Goal: Information Seeking & Learning: Learn about a topic

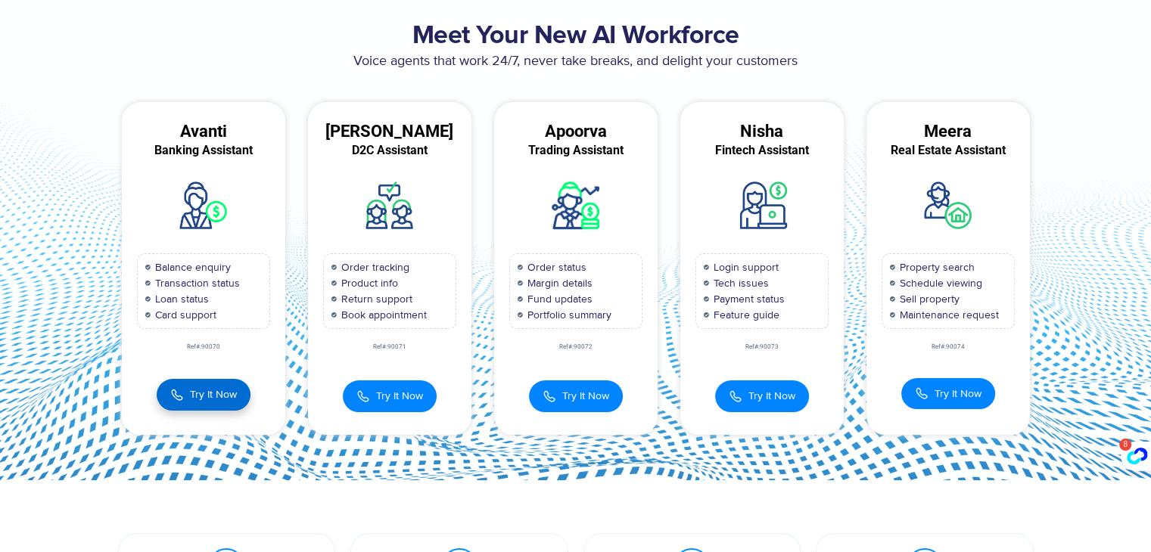
click at [215, 391] on span "Try It Now" at bounding box center [213, 395] width 47 height 16
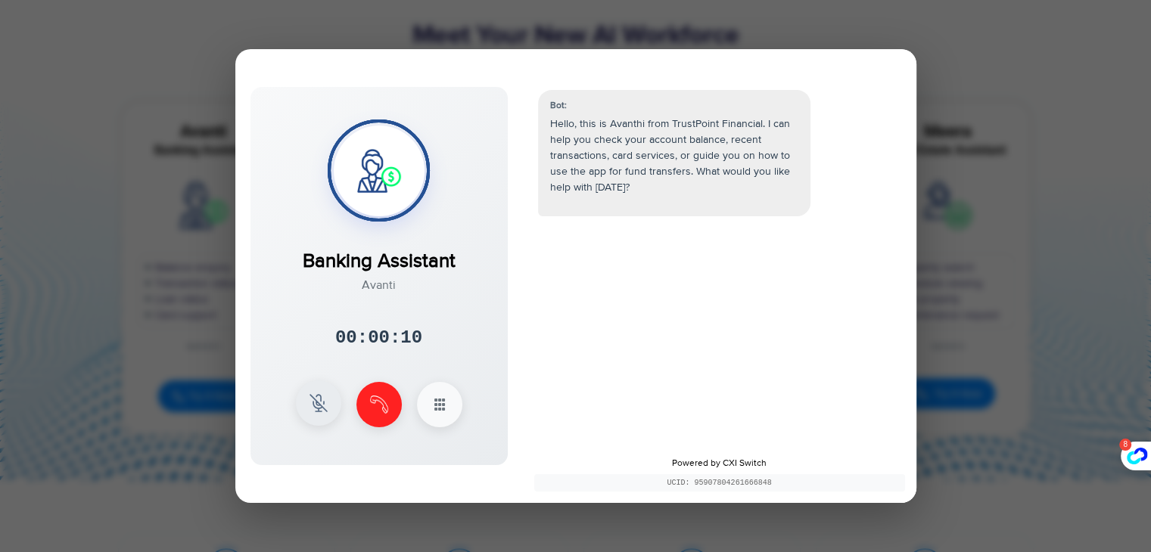
click at [306, 419] on button at bounding box center [318, 403] width 45 height 45
click at [440, 400] on icon at bounding box center [440, 403] width 18 height 18
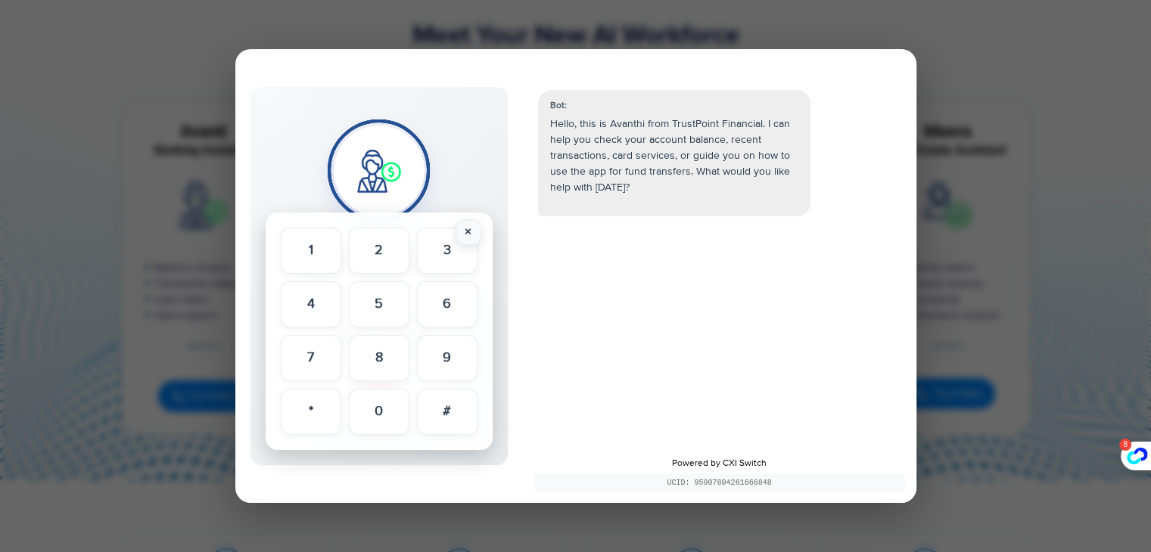
click at [473, 243] on button "×" at bounding box center [469, 232] width 26 height 26
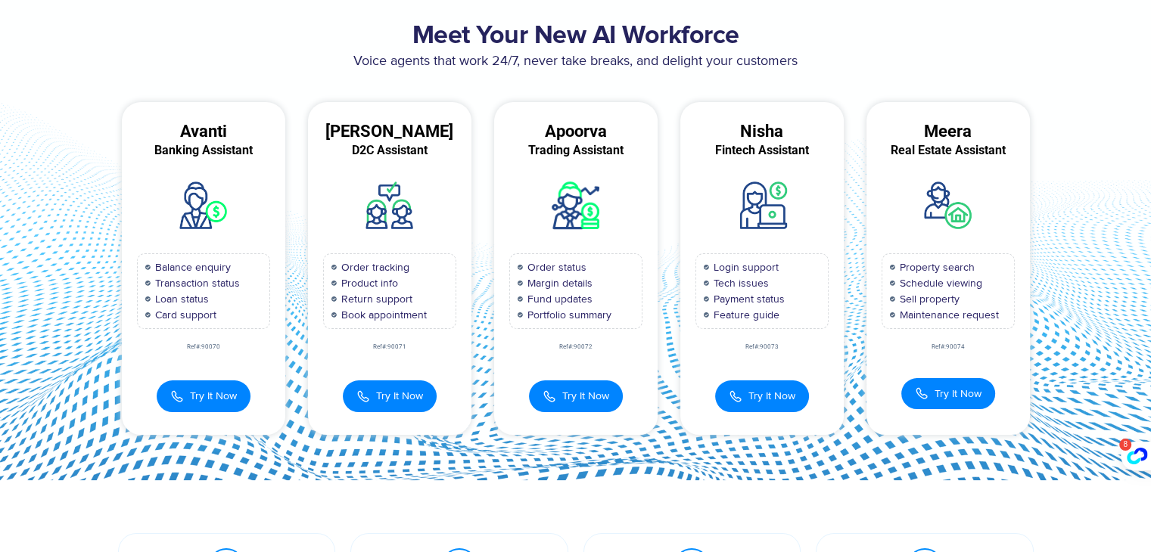
click at [400, 138] on div "[PERSON_NAME]" at bounding box center [389, 132] width 163 height 14
click at [378, 399] on span "Try It Now" at bounding box center [399, 395] width 47 height 16
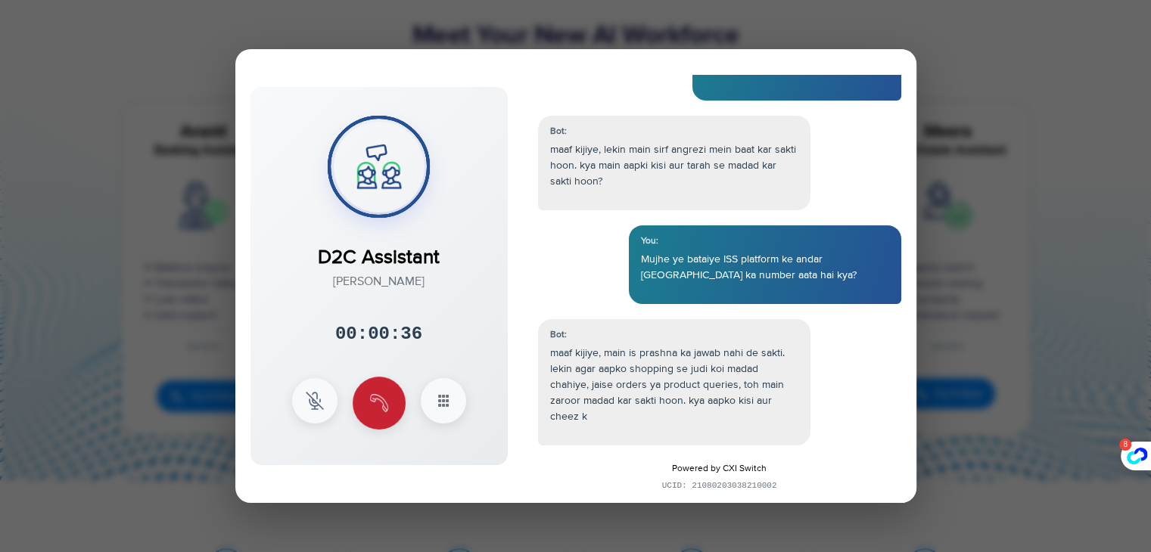
scroll to position [210, 0]
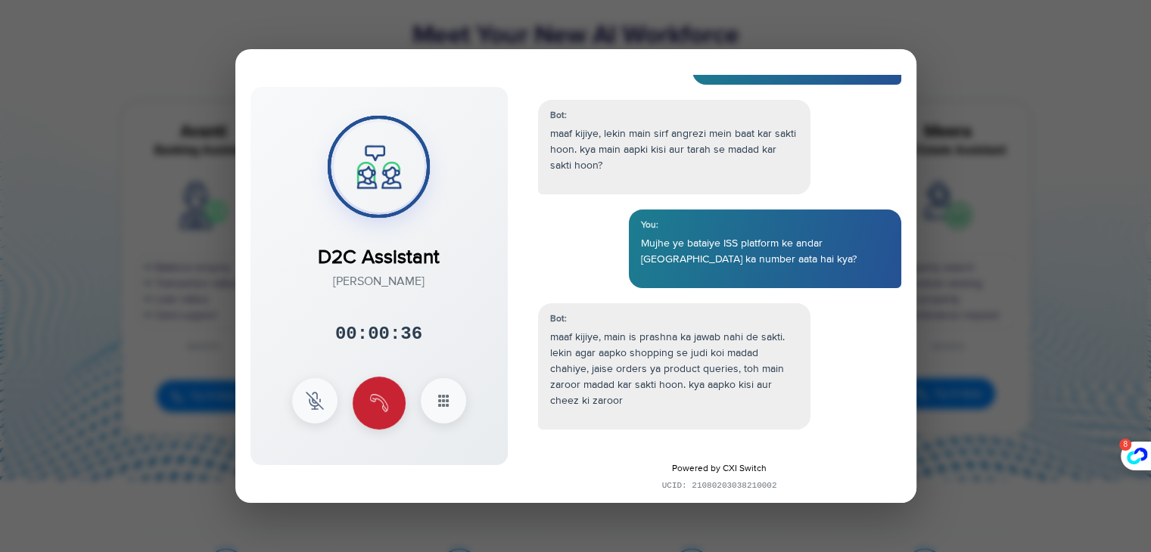
click at [381, 391] on button at bounding box center [379, 403] width 53 height 53
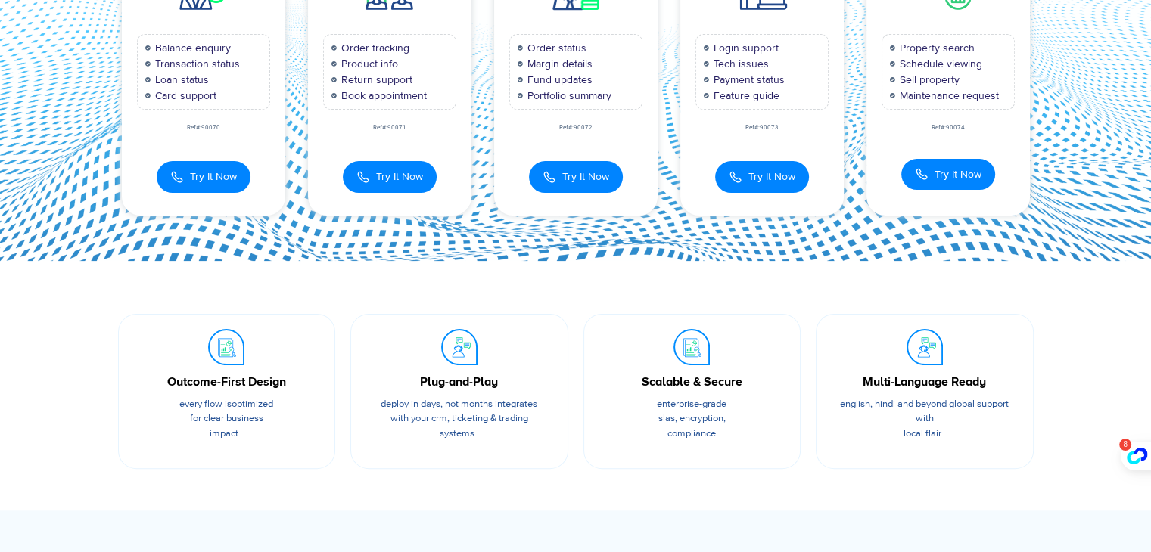
scroll to position [0, 0]
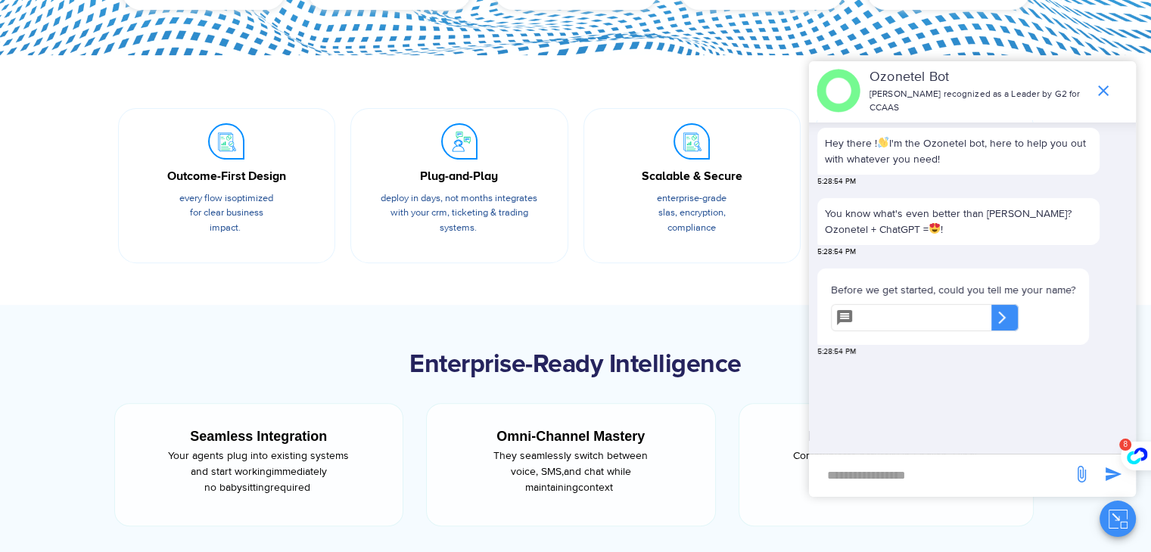
scroll to position [497, 0]
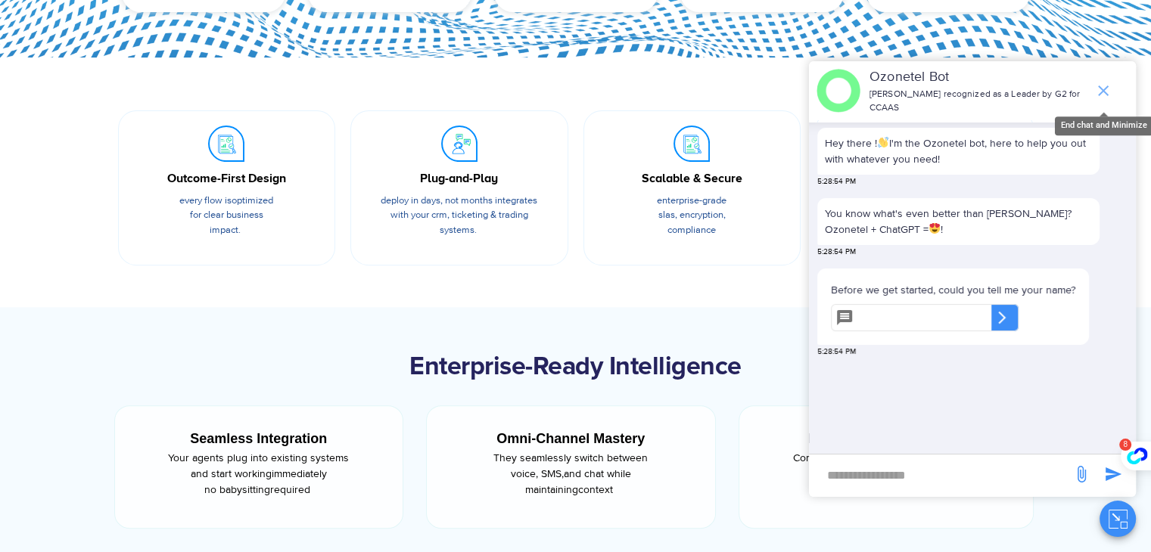
click at [1109, 97] on icon "end chat or minimize" at bounding box center [1103, 91] width 18 height 18
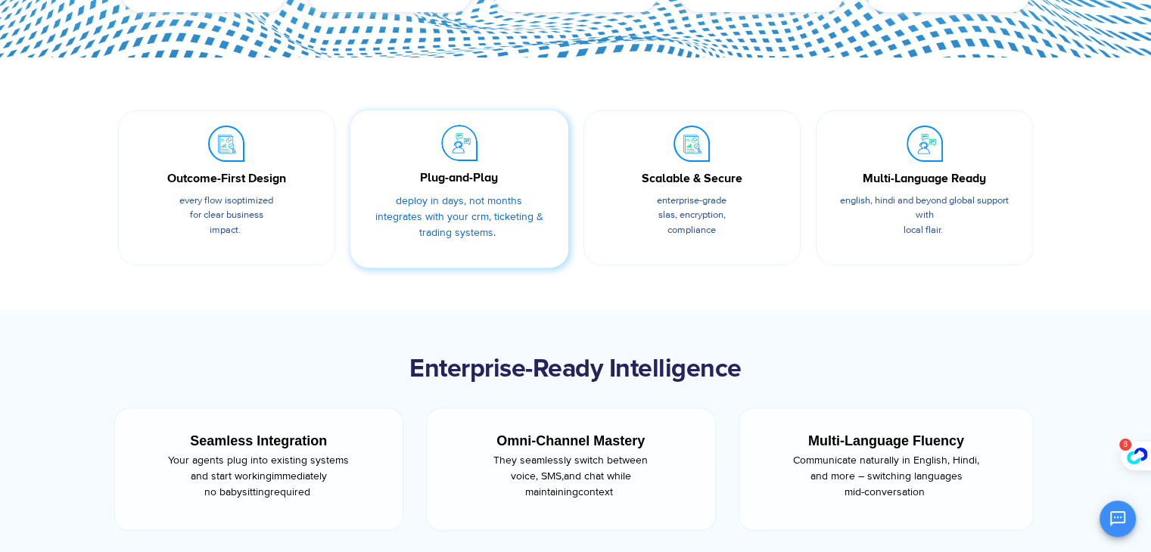
click at [416, 164] on div "Plug-and-Play Deploy in days, not months integrates with your CRM, ticketing & …" at bounding box center [460, 192] width 188 height 135
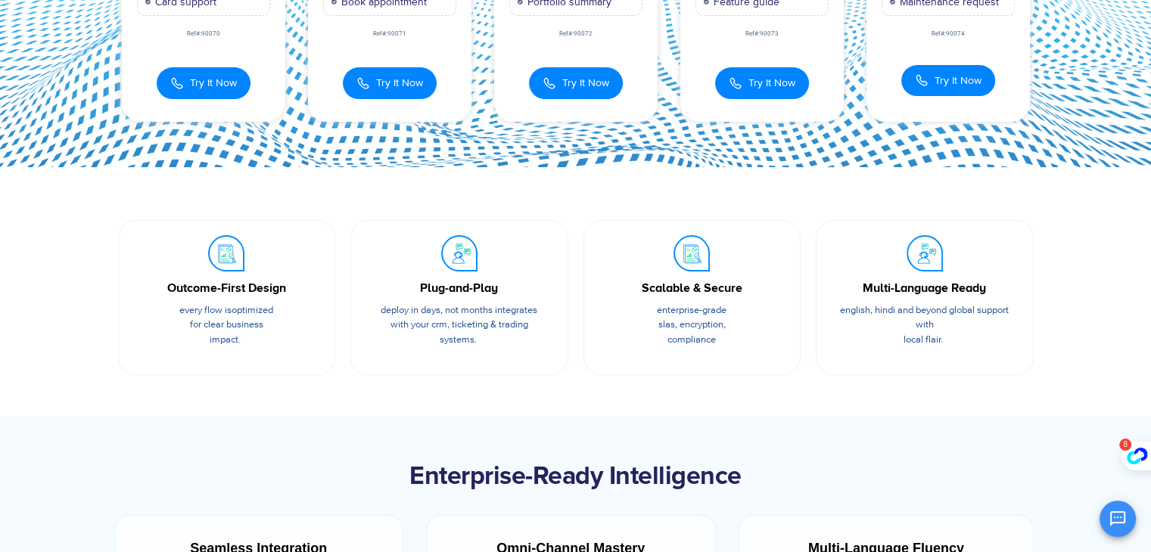
scroll to position [0, 0]
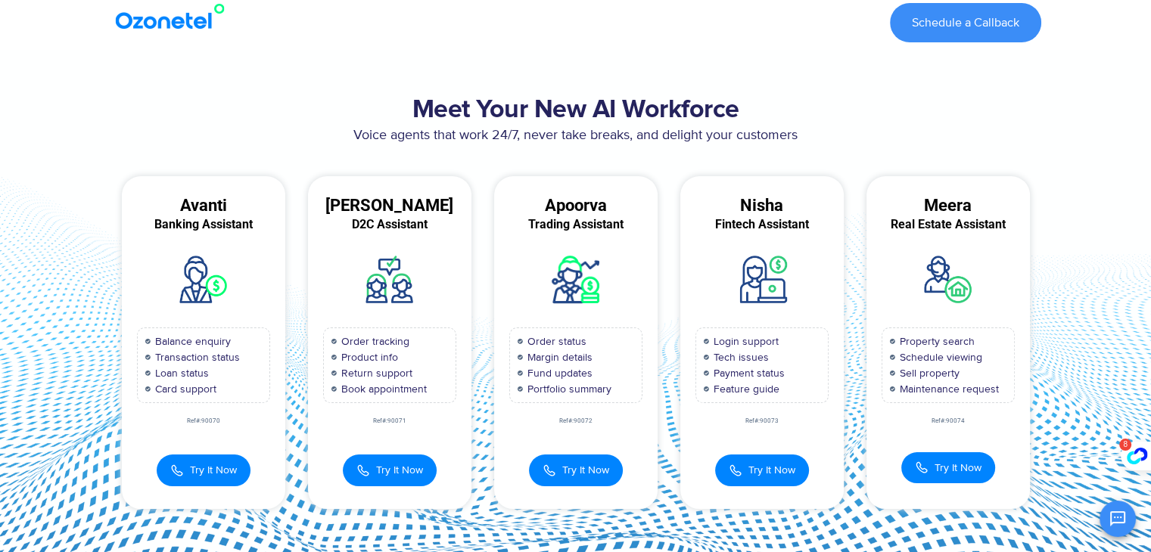
click at [133, 22] on img at bounding box center [173, 16] width 123 height 27
